Goal: Transaction & Acquisition: Purchase product/service

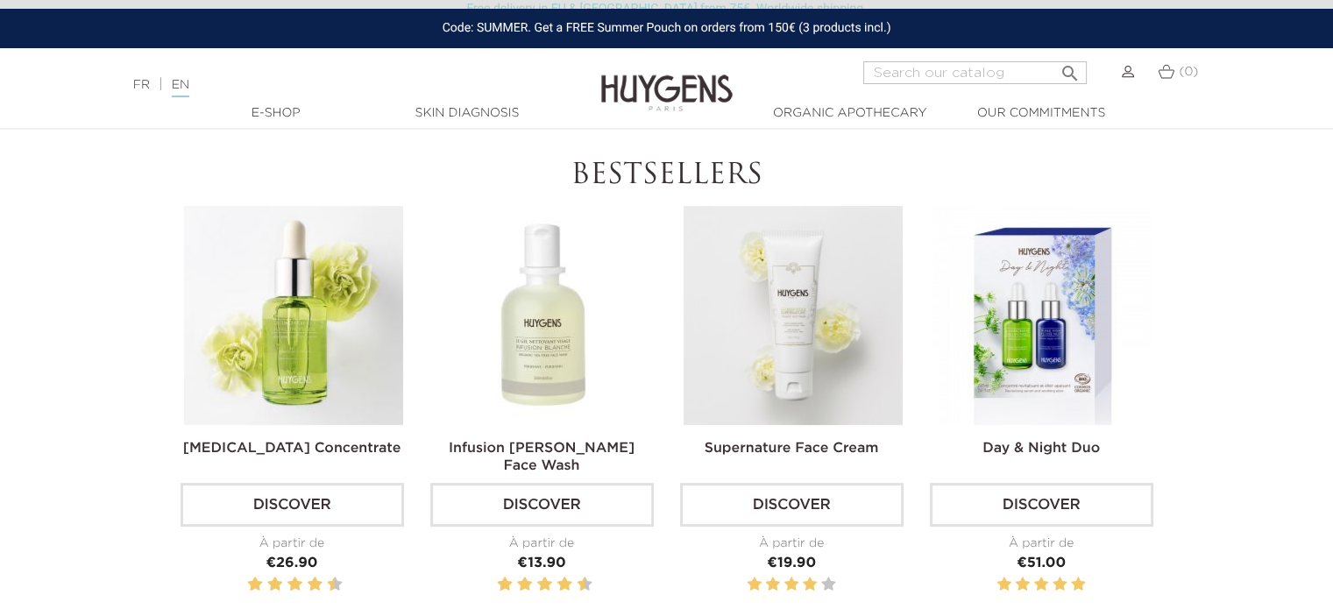
scroll to position [546, 0]
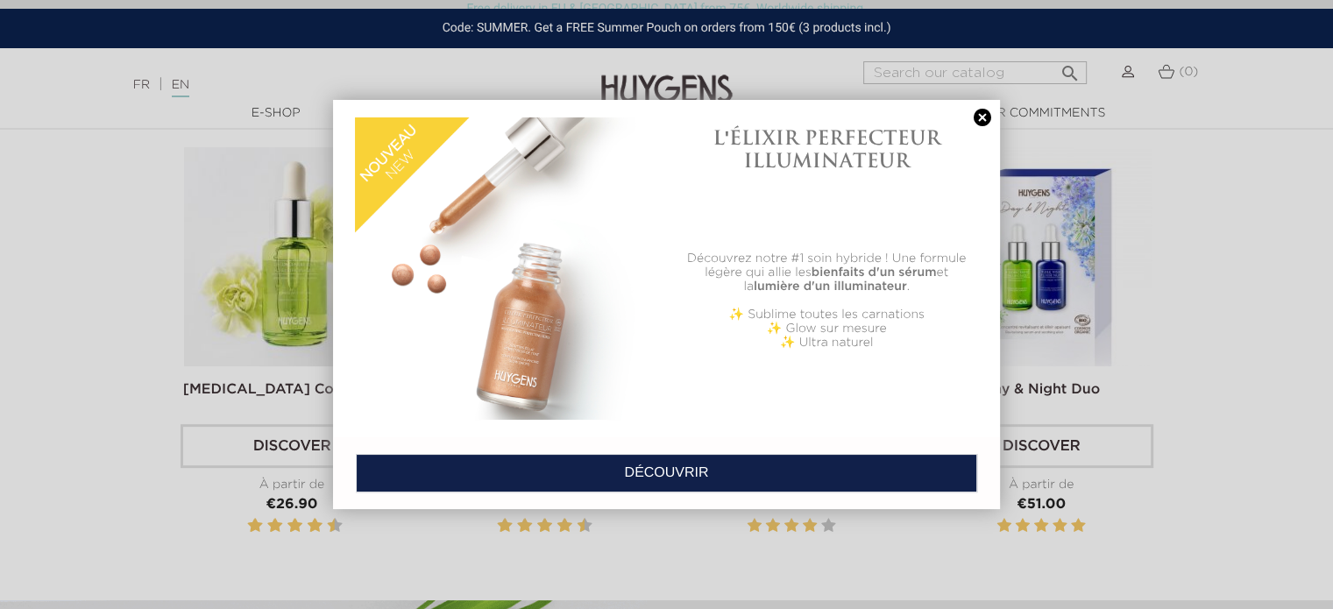
click at [980, 115] on link at bounding box center [982, 118] width 25 height 18
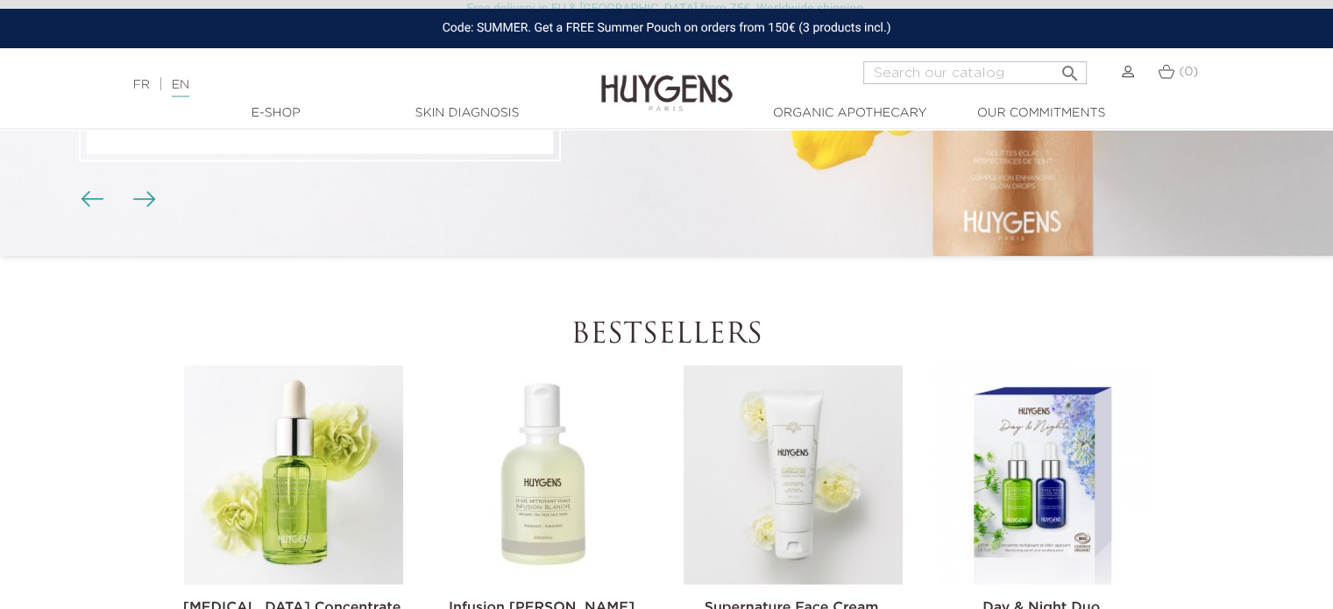
scroll to position [544, 0]
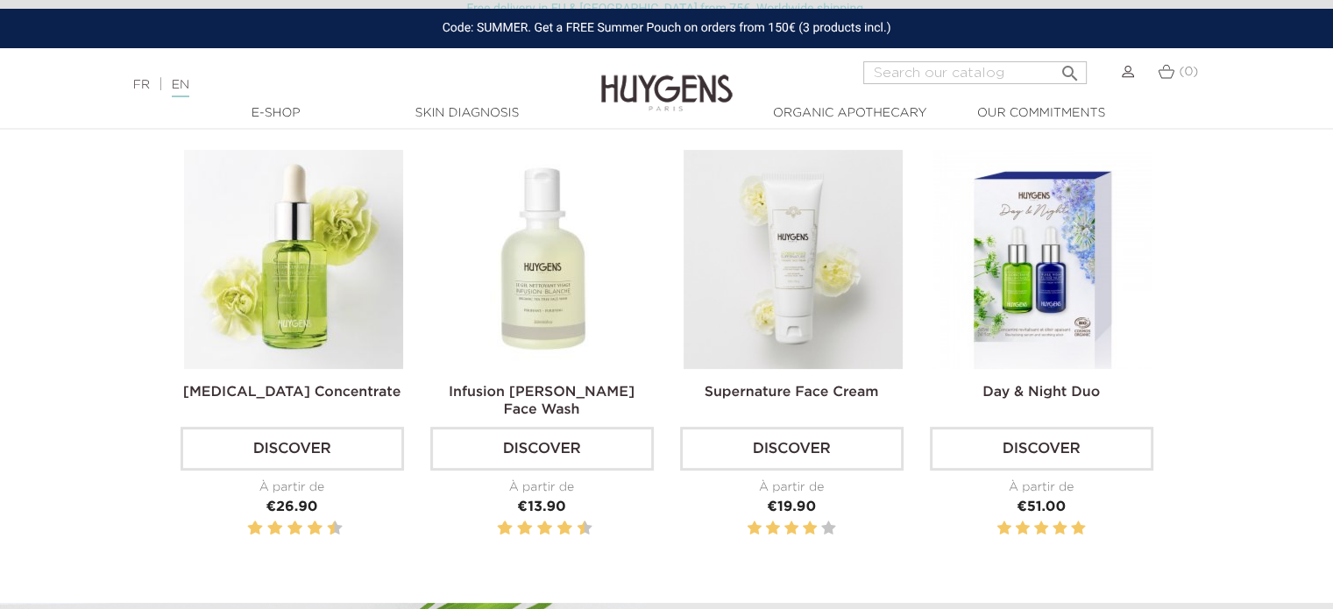
click at [785, 244] on img at bounding box center [793, 259] width 219 height 219
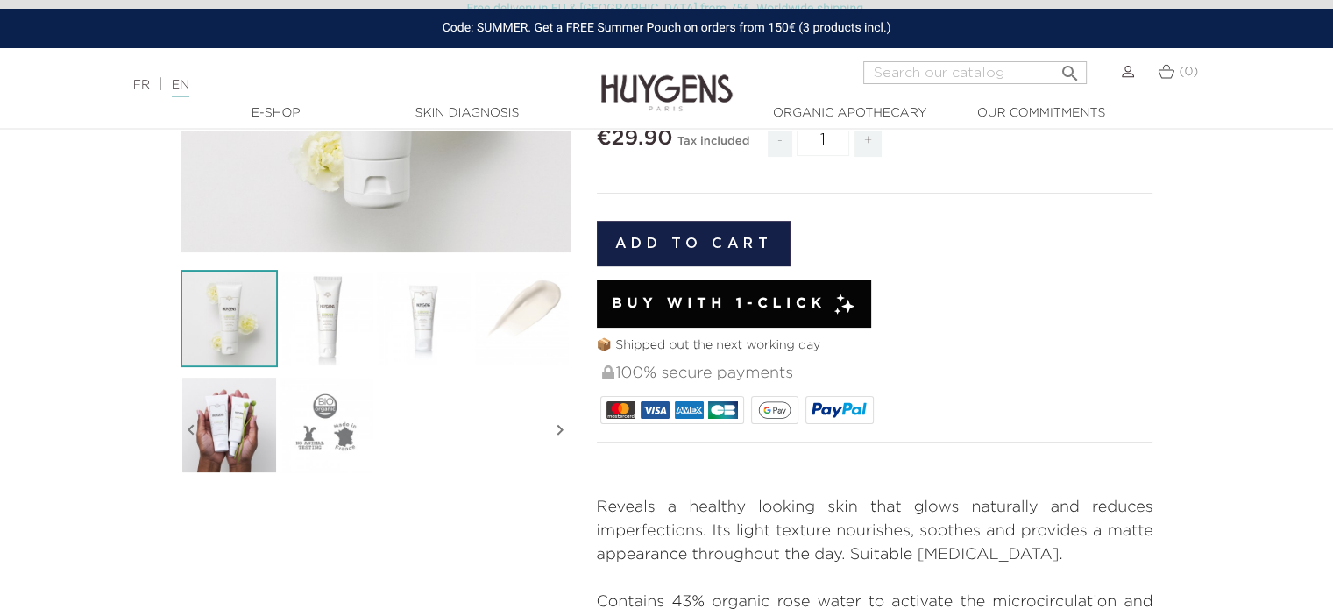
drag, startPoint x: 1346, startPoint y: 66, endPoint x: 1346, endPoint y: 118, distance: 52.6
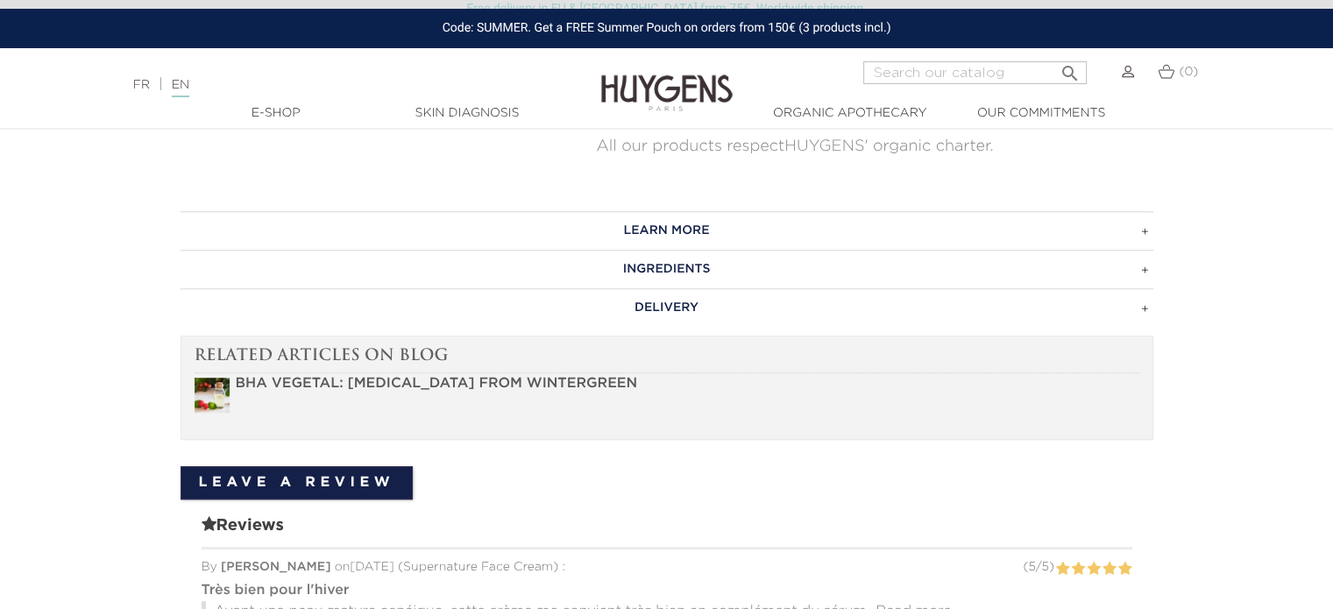
scroll to position [1015, 0]
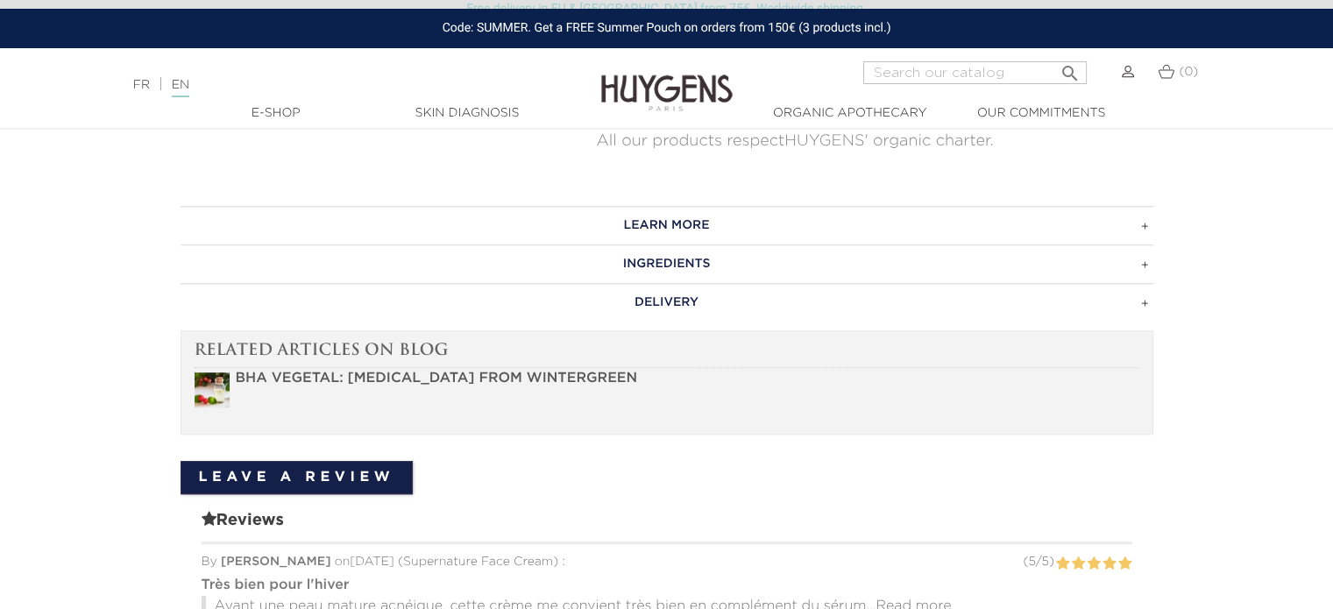
click at [1147, 228] on h3 "LEARN MORE" at bounding box center [667, 225] width 973 height 39
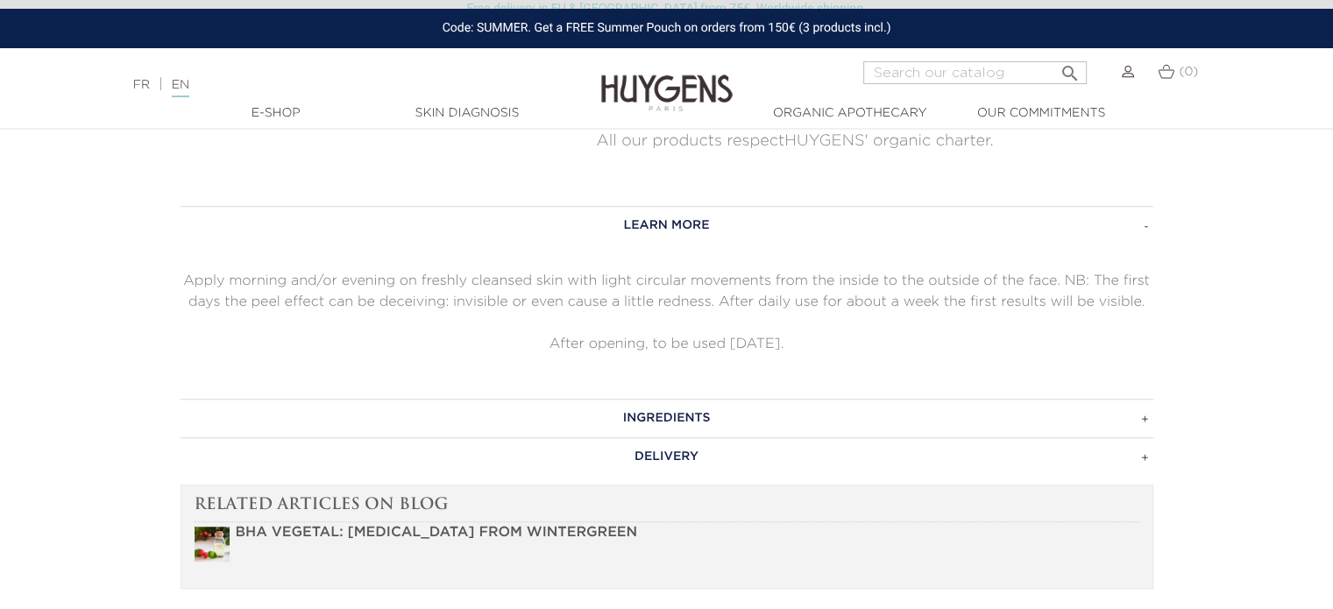
click at [1147, 228] on h3 "LEARN MORE" at bounding box center [667, 225] width 973 height 39
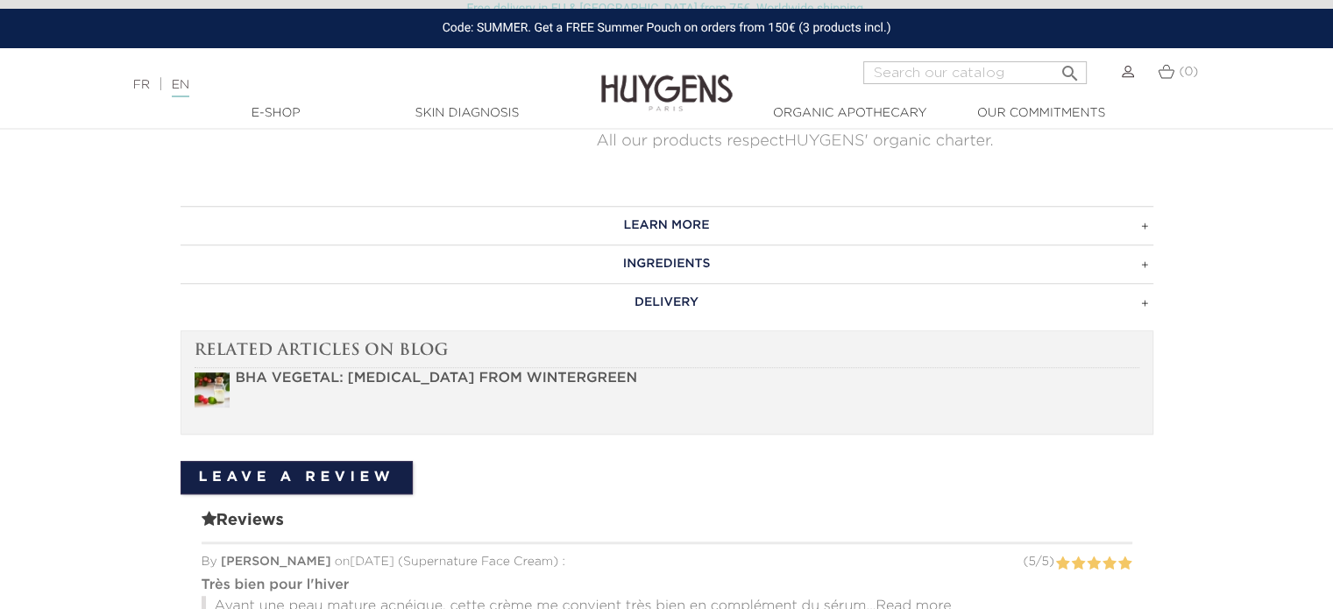
click at [1148, 266] on h3 "INGREDIENTS" at bounding box center [667, 264] width 973 height 39
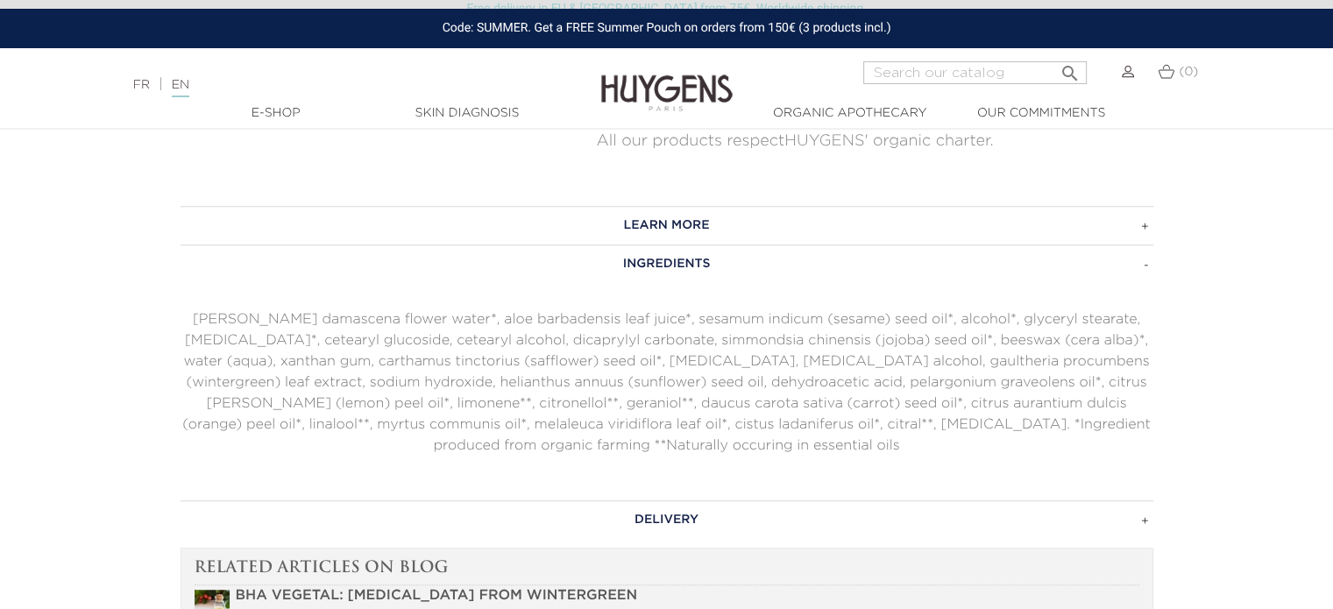
click at [1148, 266] on h3 "INGREDIENTS" at bounding box center [667, 264] width 973 height 39
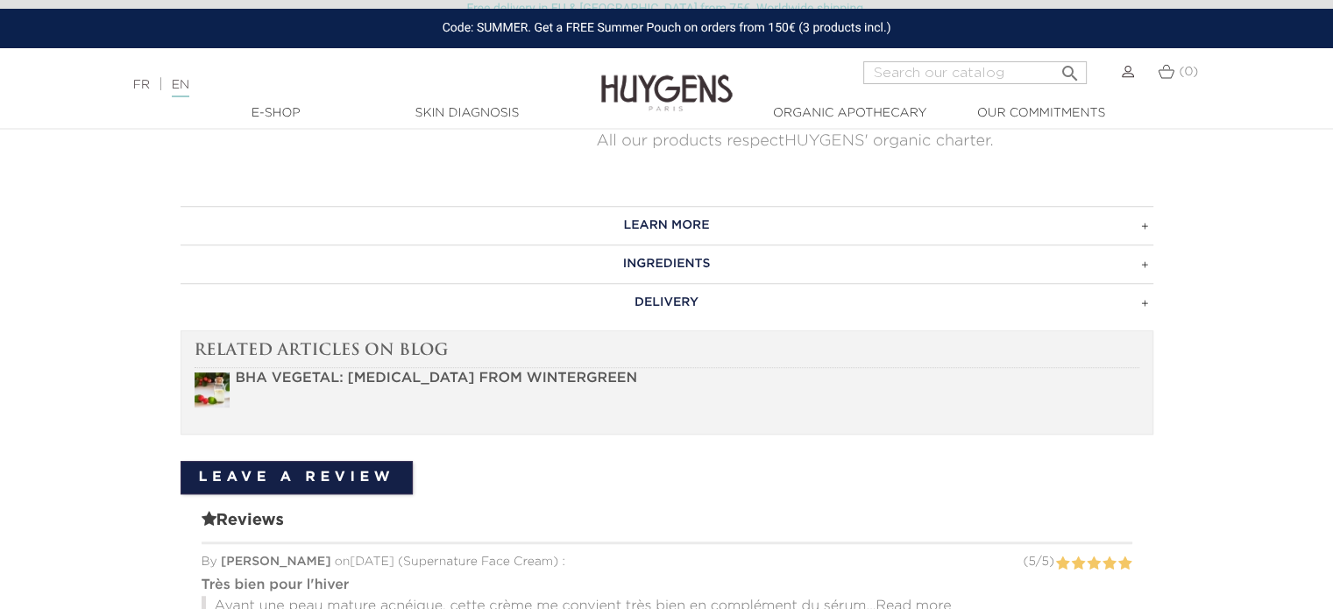
click at [1146, 302] on h3 "DELIVERY" at bounding box center [667, 302] width 973 height 39
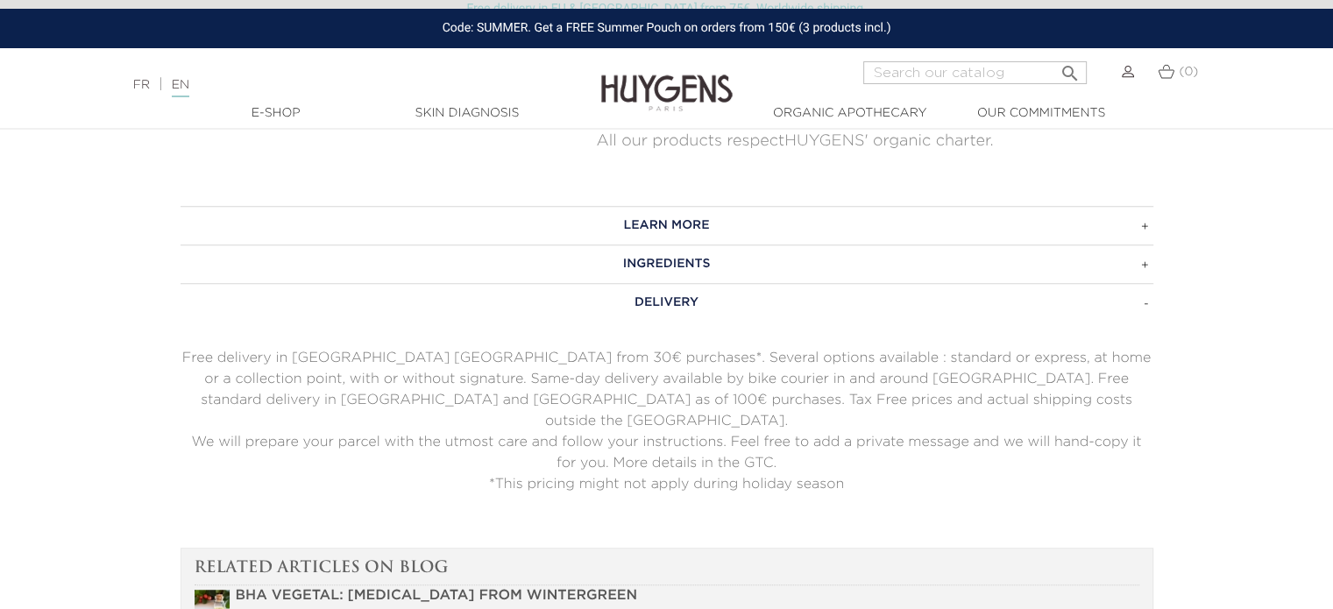
click at [1146, 302] on h3 "DELIVERY" at bounding box center [667, 302] width 973 height 39
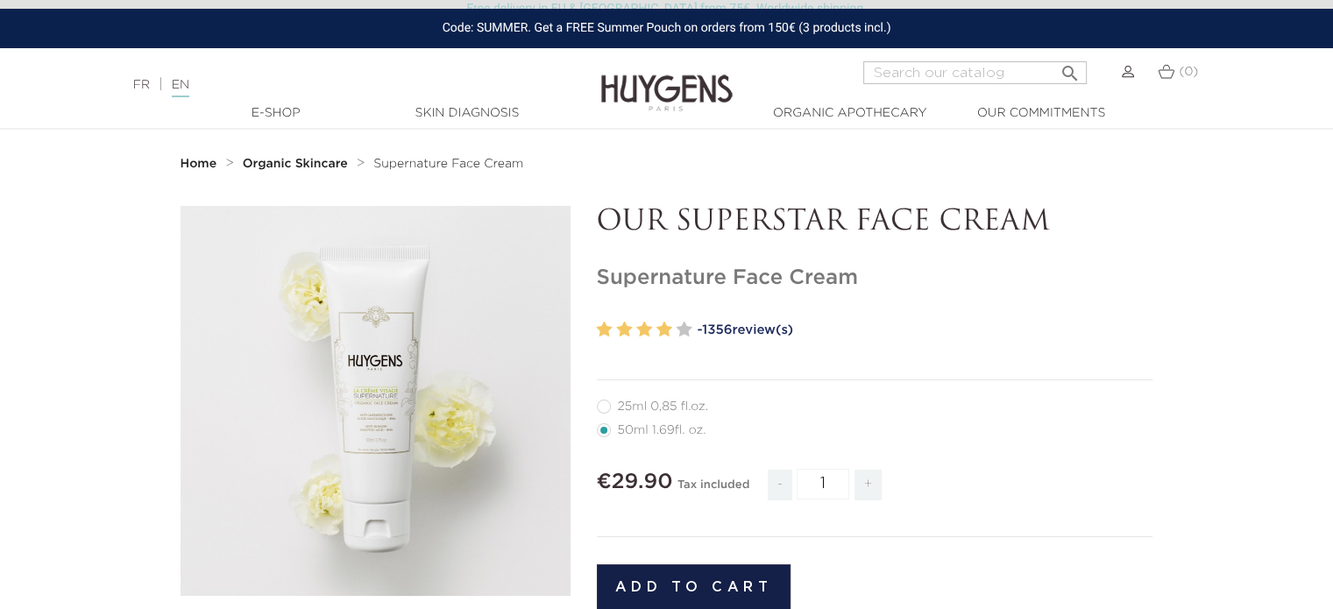
scroll to position [0, 0]
